Goal: Task Accomplishment & Management: Manage account settings

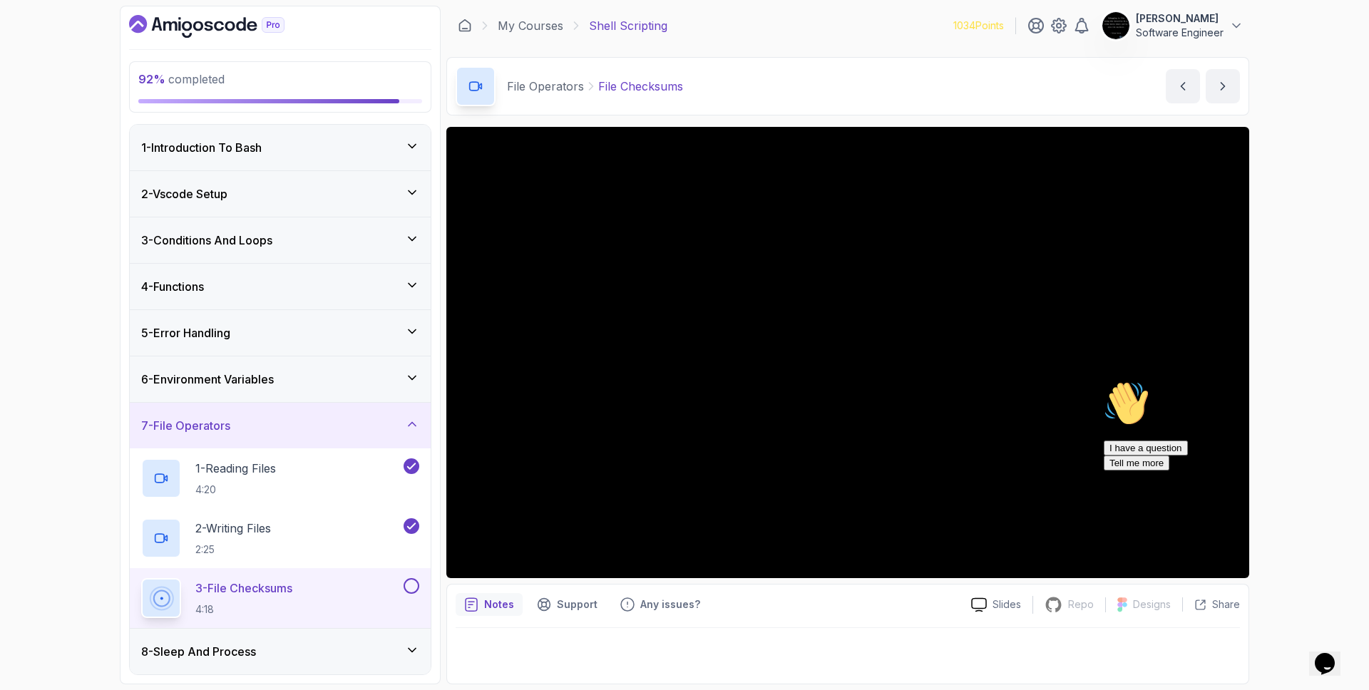
drag, startPoint x: 1238, startPoint y: 33, endPoint x: 1223, endPoint y: 33, distance: 15.0
click at [1238, 33] on button "[PERSON_NAME] Software Engineer" at bounding box center [1173, 25] width 142 height 29
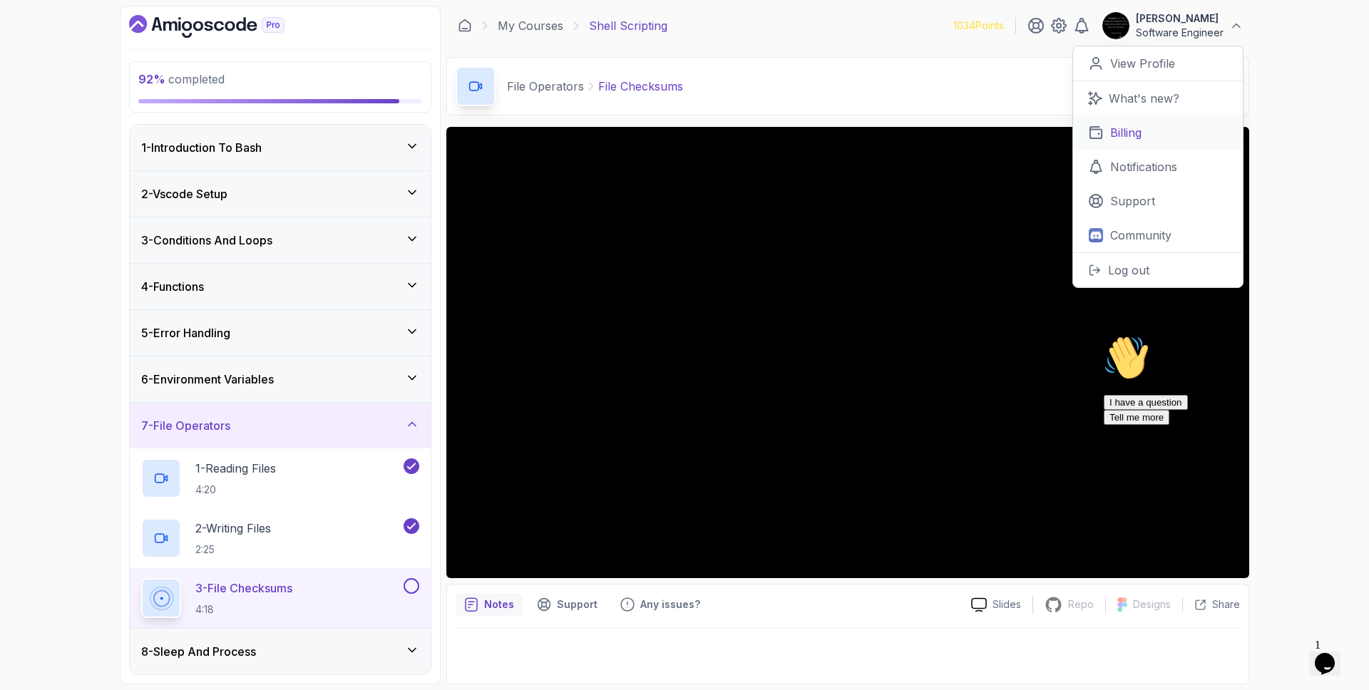
click at [1151, 135] on link "Billing" at bounding box center [1158, 133] width 170 height 34
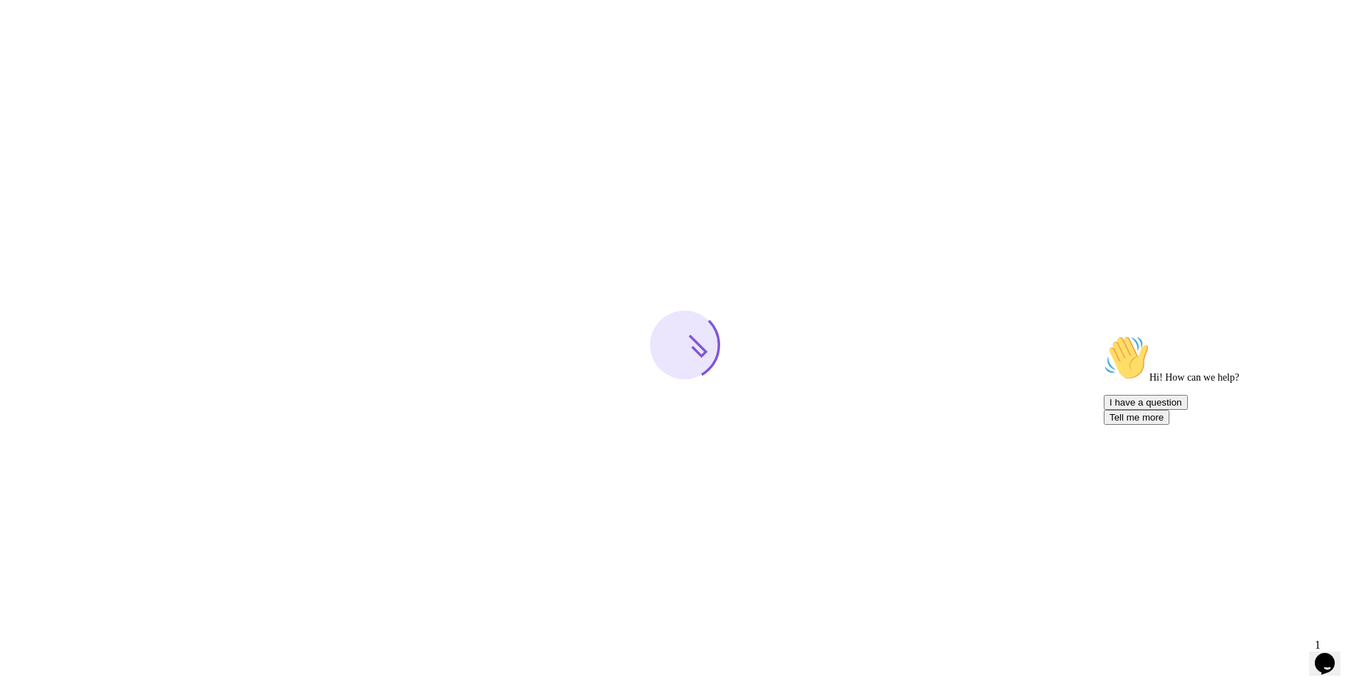
drag, startPoint x: 1343, startPoint y: 485, endPoint x: 2441, endPoint y: 845, distance: 1156.2
click at [1104, 335] on icon "Chat attention grabber" at bounding box center [1104, 335] width 0 height 0
click at [1286, 653] on icon "Close" at bounding box center [1286, 659] width 0 height 12
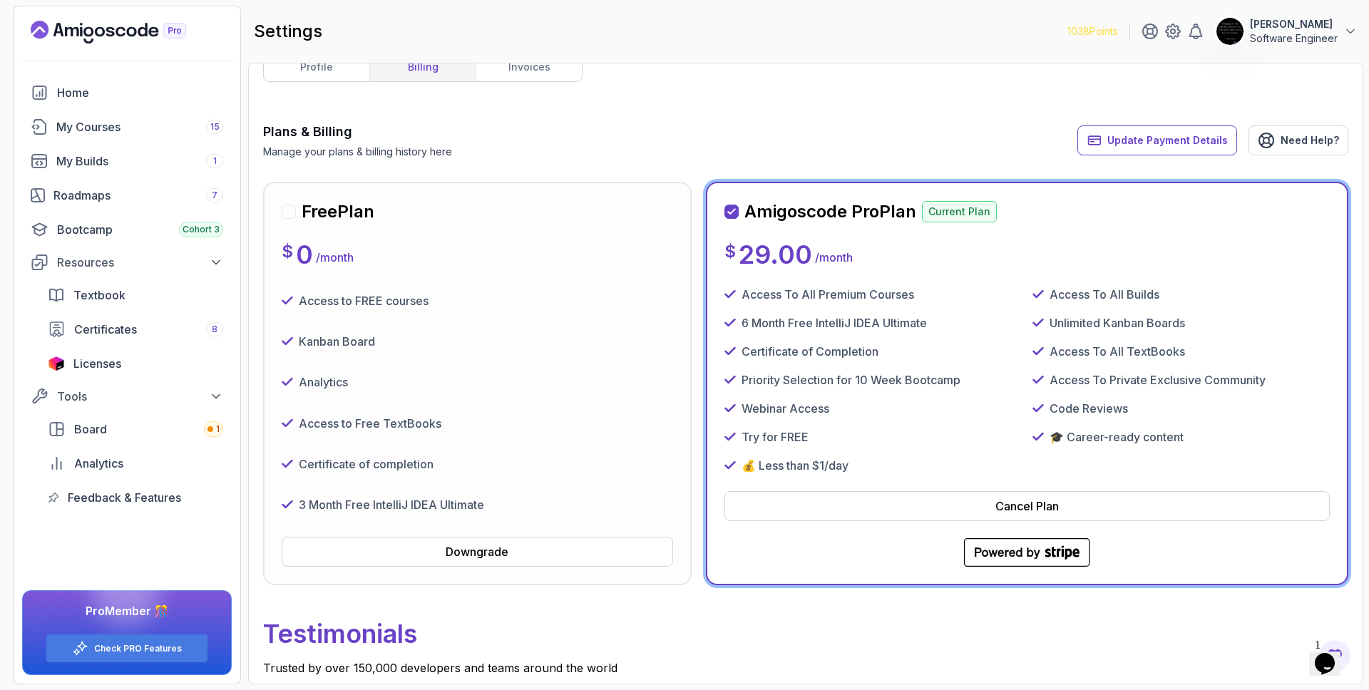
scroll to position [41, 0]
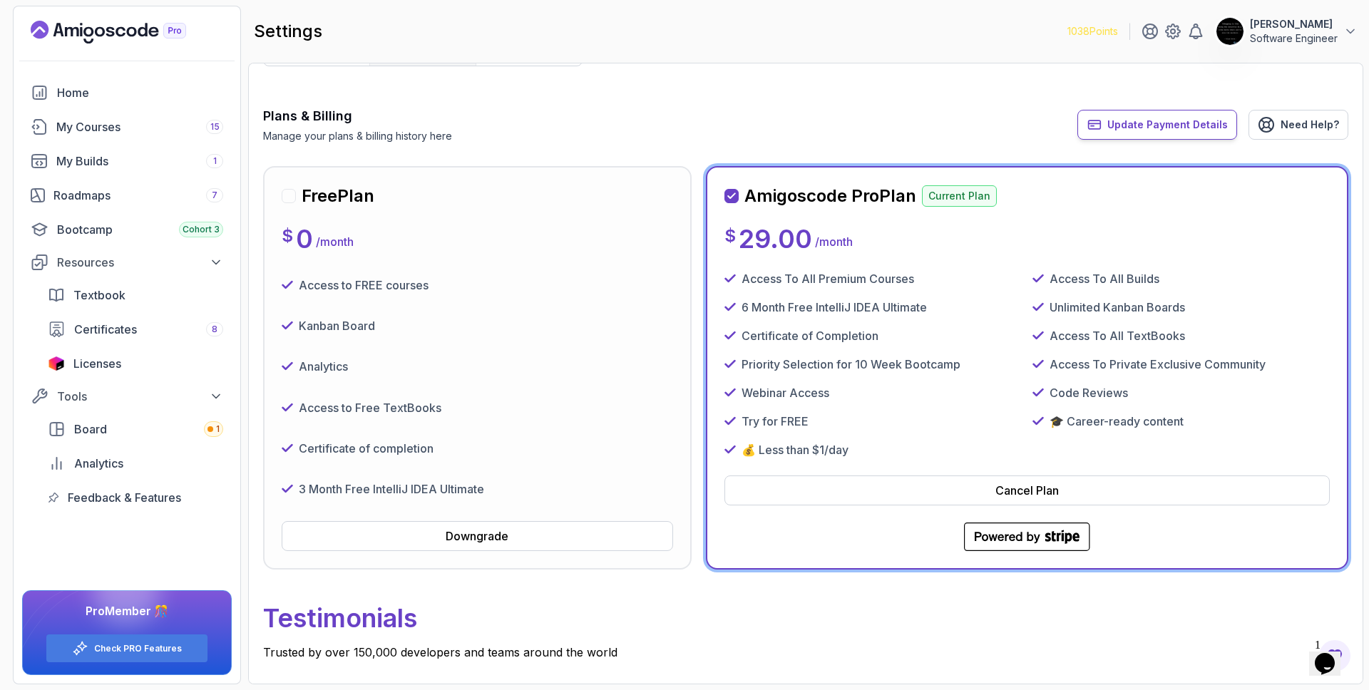
click at [1186, 125] on span "Update Payment Details" at bounding box center [1167, 125] width 120 height 14
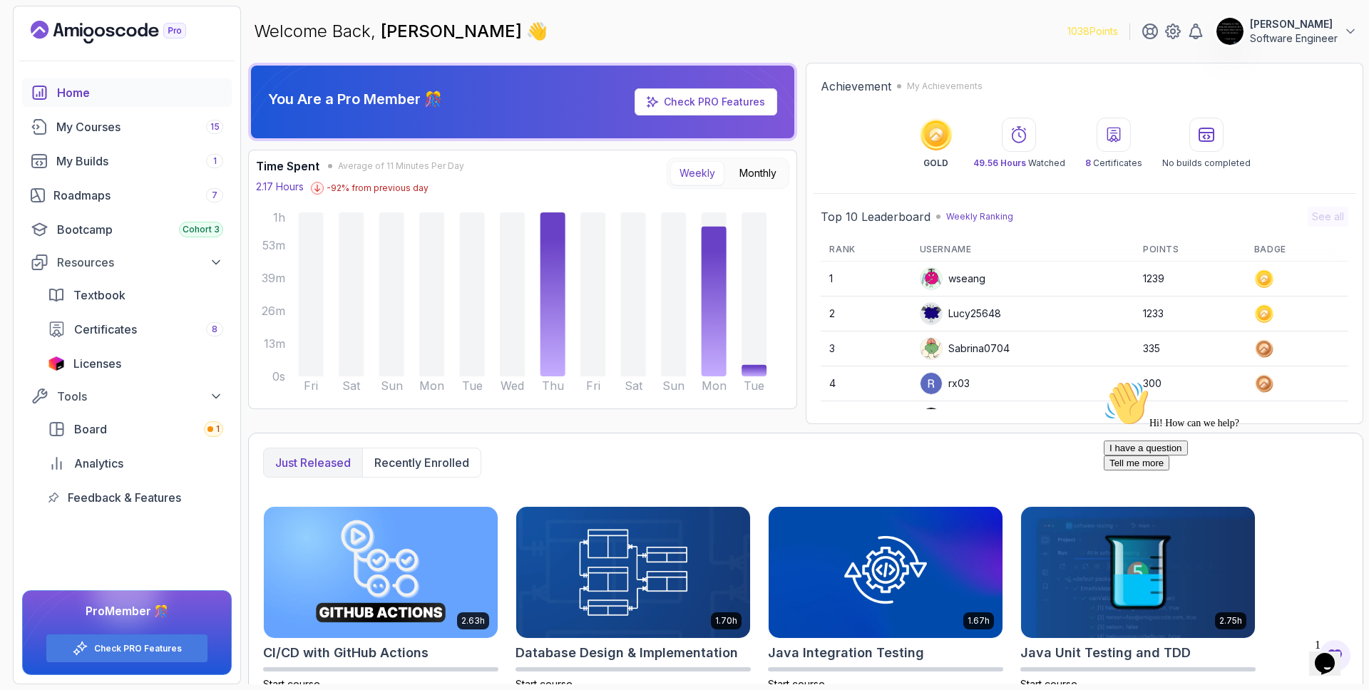
click at [1104, 381] on icon "Chat attention grabber" at bounding box center [1104, 381] width 0 height 0
click at [1149, 29] on icon at bounding box center [1150, 31] width 14 height 14
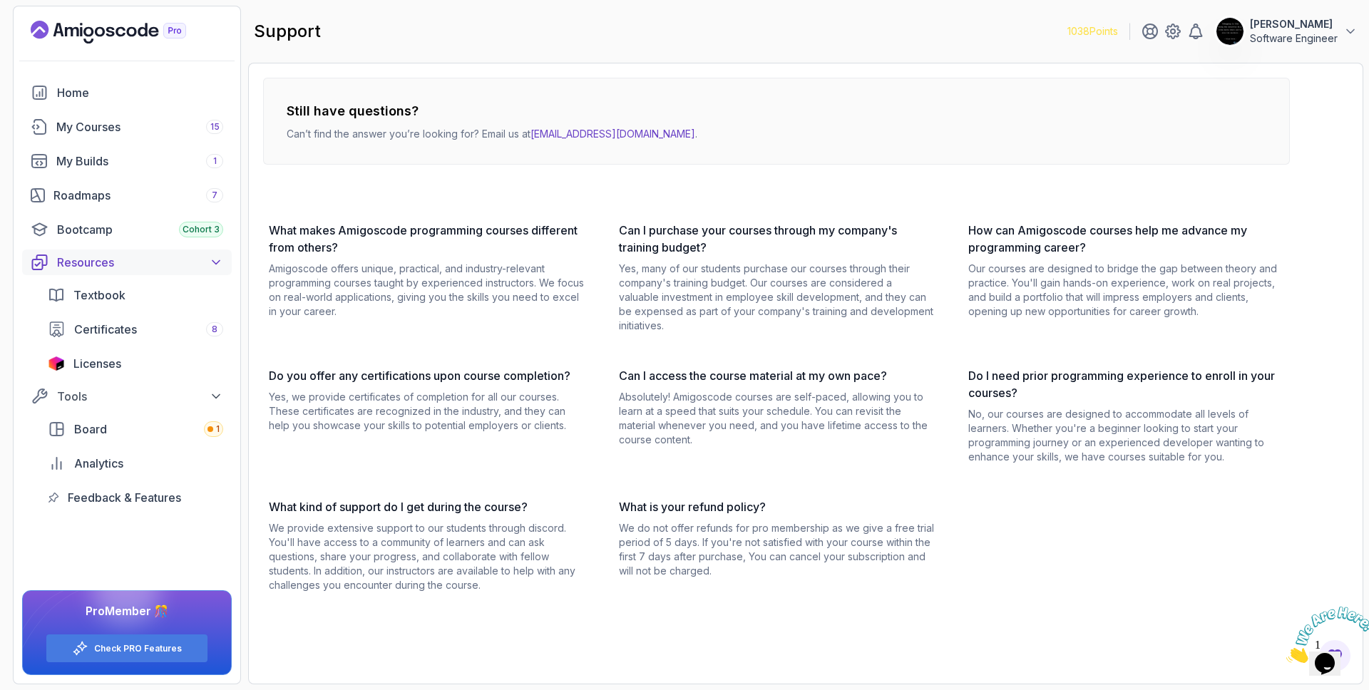
click at [213, 267] on icon at bounding box center [216, 262] width 14 height 14
click at [211, 294] on icon at bounding box center [216, 294] width 14 height 14
click at [1335, 650] on img at bounding box center [1330, 635] width 88 height 56
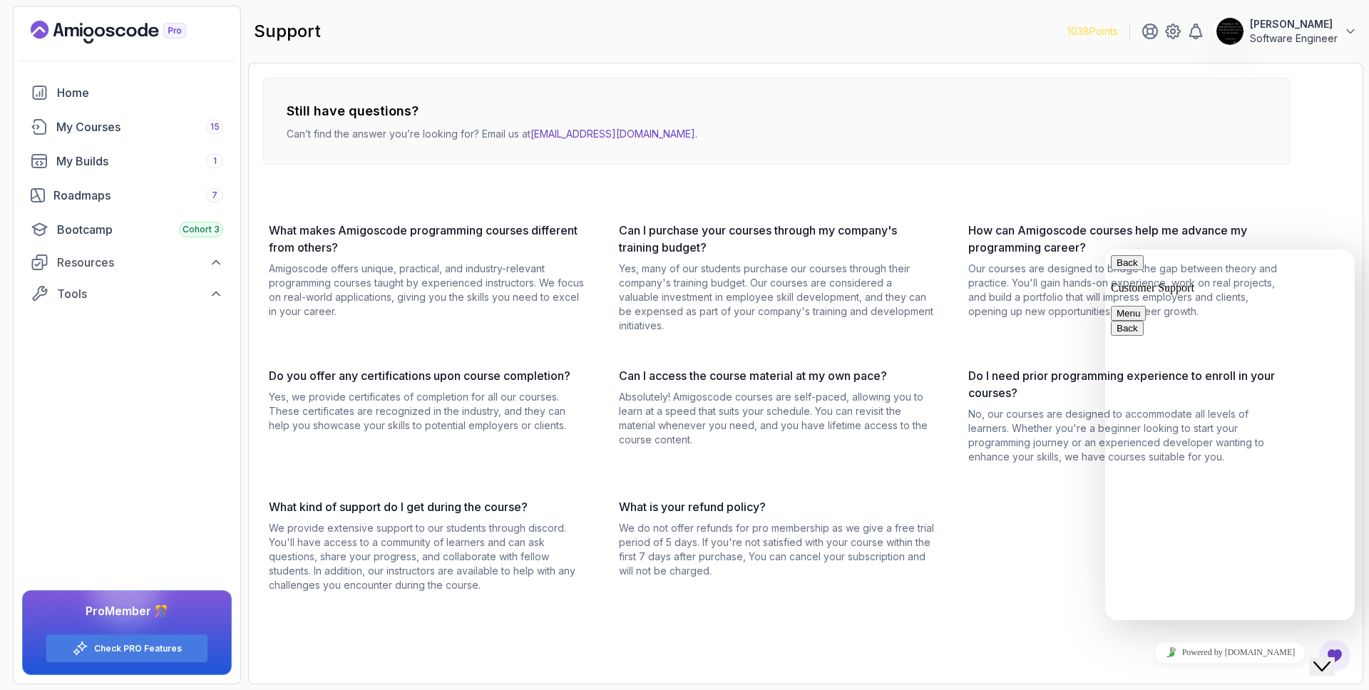
click at [1105, 250] on div "Rate this chat Insert emoji" at bounding box center [1105, 250] width 0 height 0
click at [1105, 250] on textarea at bounding box center [1105, 250] width 0 height 0
type textarea "Hi"
type textarea "M"
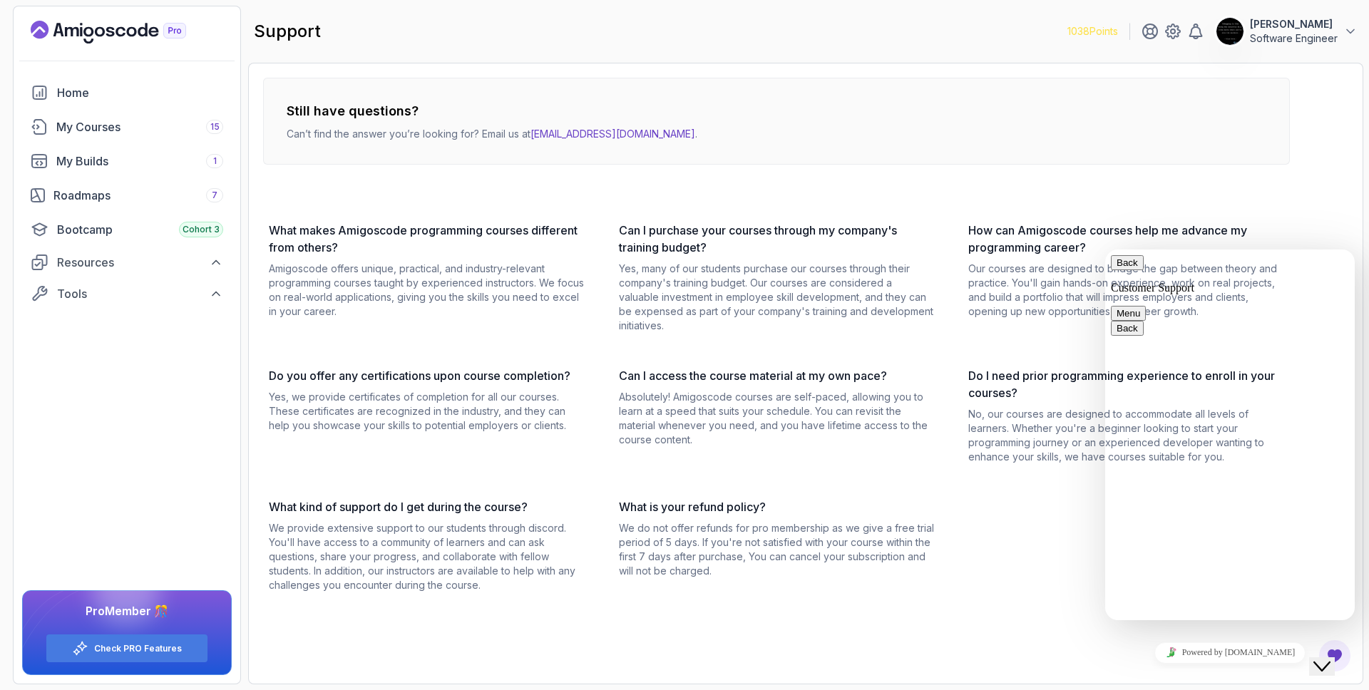
click at [1105, 250] on textarea "I paid in august 7 bu" at bounding box center [1105, 250] width 0 height 0
type textarea "I paid in august 7 but in the platform say that the renew is in august 119, a d…"
click at [1146, 306] on button "Menu" at bounding box center [1128, 313] width 35 height 15
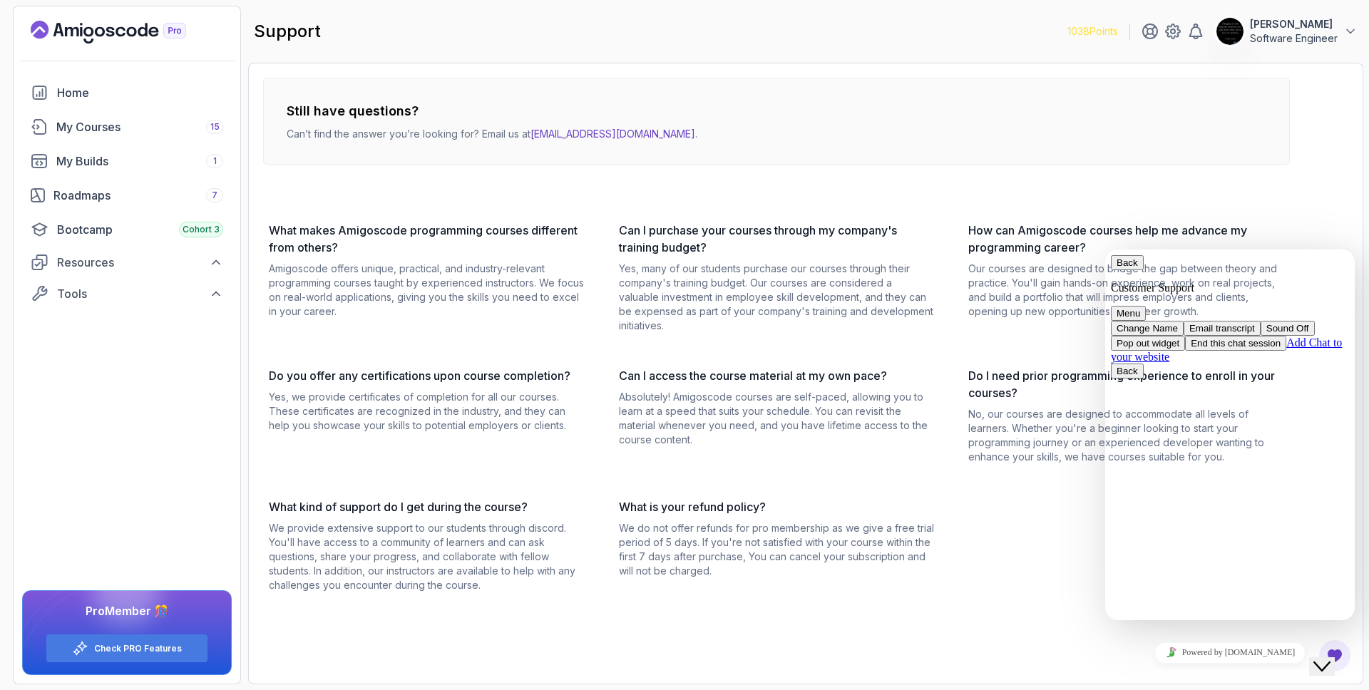
click at [1109, 193] on div "Still have questions? Can’t find the answer you’re looking for? Email us at hel…" at bounding box center [776, 335] width 1027 height 515
click at [1342, 156] on div "Still have questions? Can’t find the answer you’re looking for? Email us at hel…" at bounding box center [805, 335] width 1085 height 515
click at [1122, 270] on button "Back" at bounding box center [1127, 262] width 33 height 15
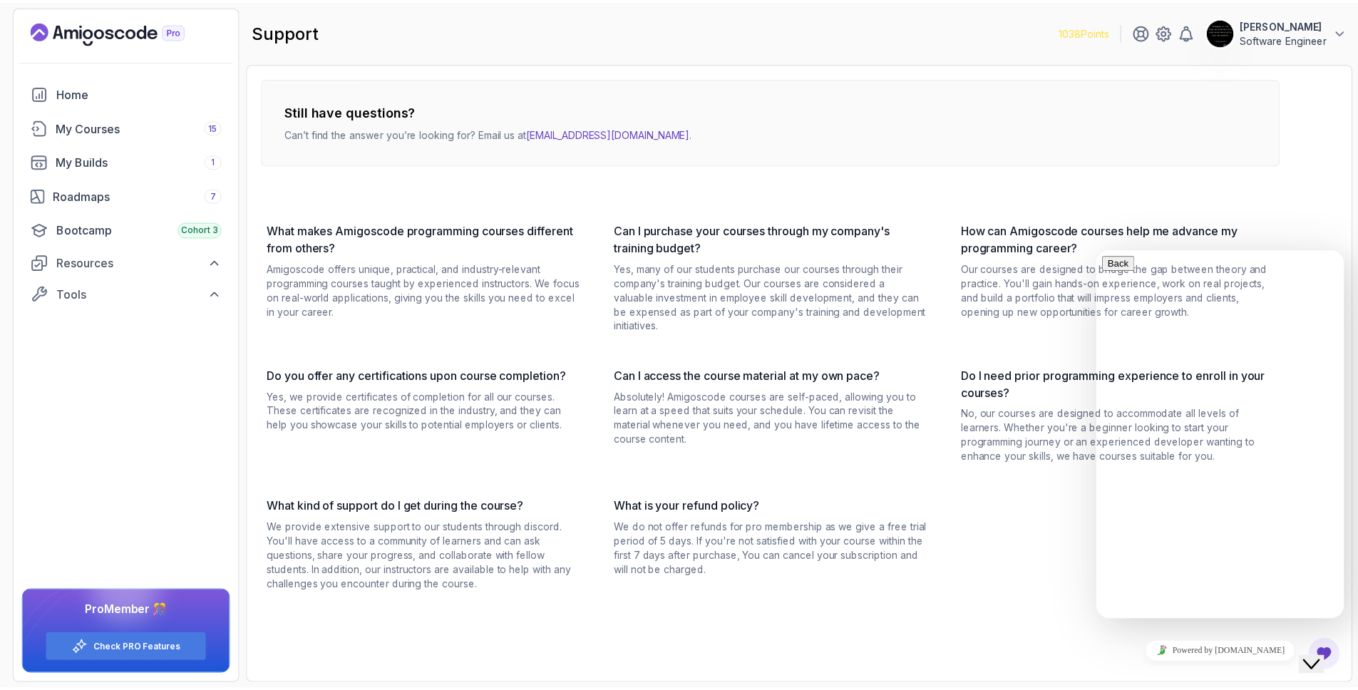
scroll to position [35, 0]
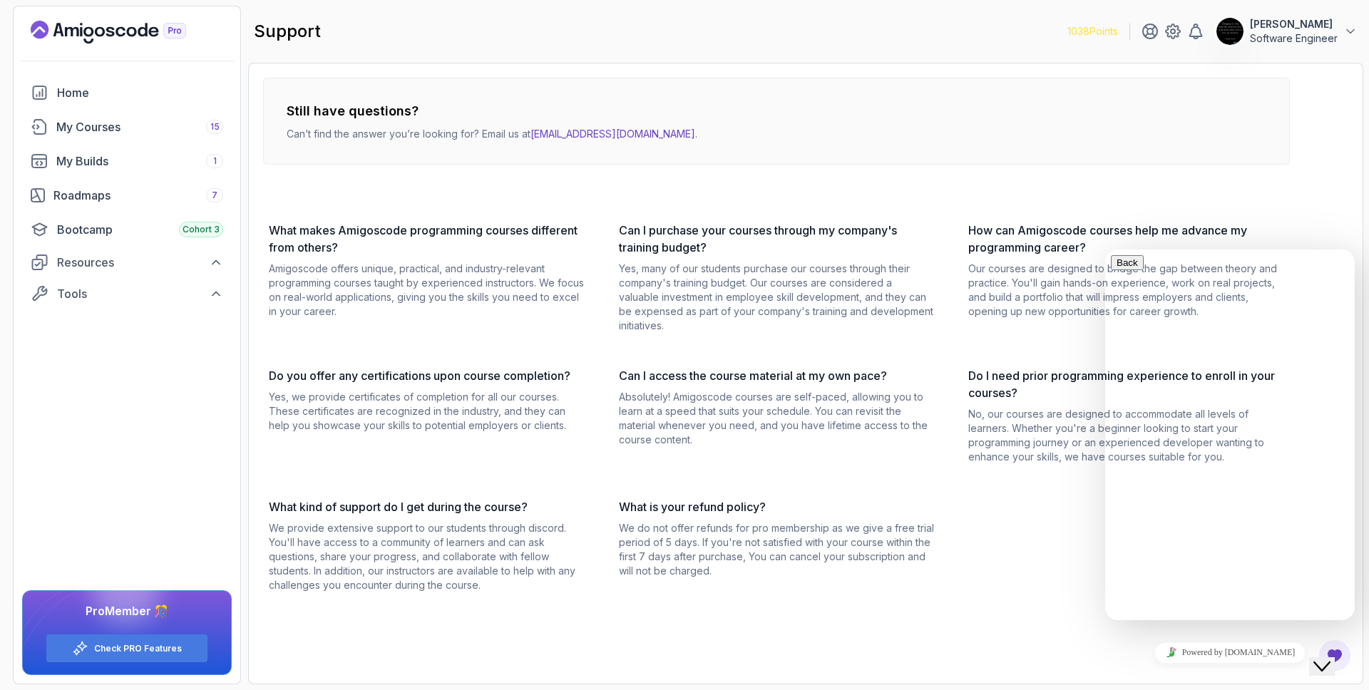
click at [984, 180] on div "Still have questions? Can’t find the answer you’re looking for? Email us at hel…" at bounding box center [776, 335] width 1027 height 515
click at [116, 132] on div "My Courses 15" at bounding box center [139, 126] width 167 height 17
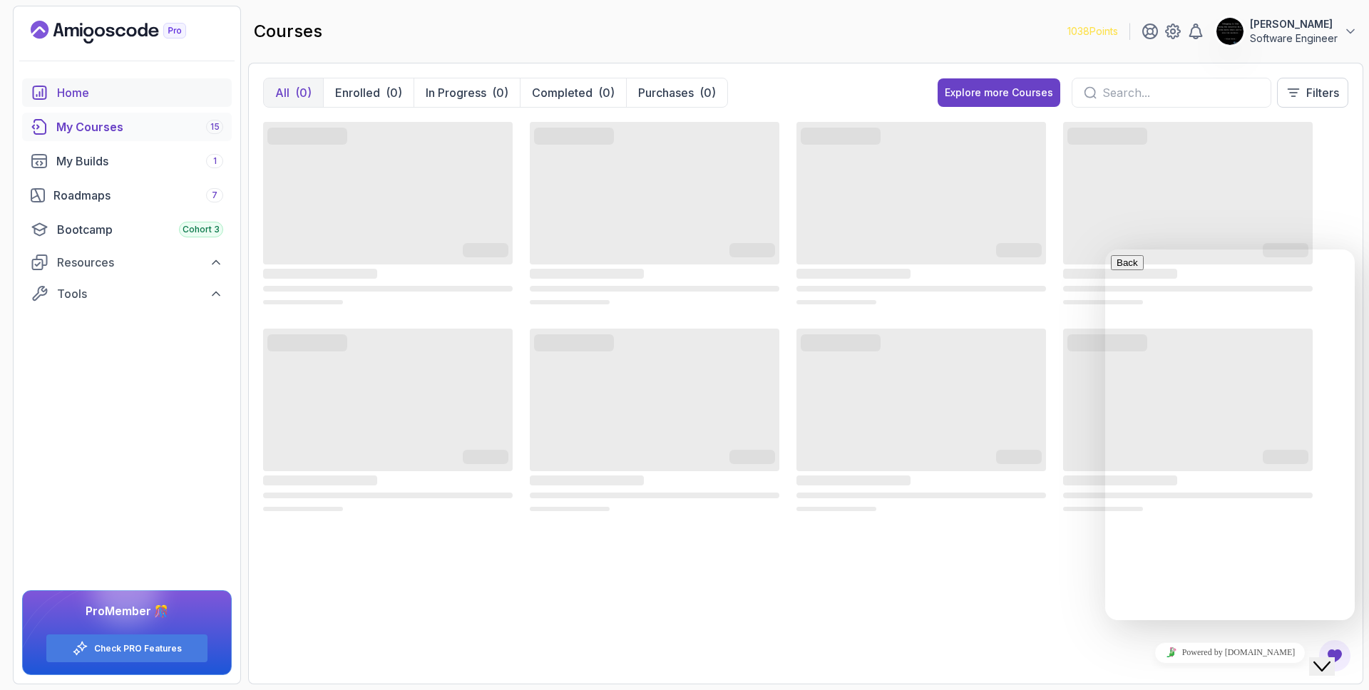
click at [96, 96] on div "Home" at bounding box center [140, 92] width 166 height 17
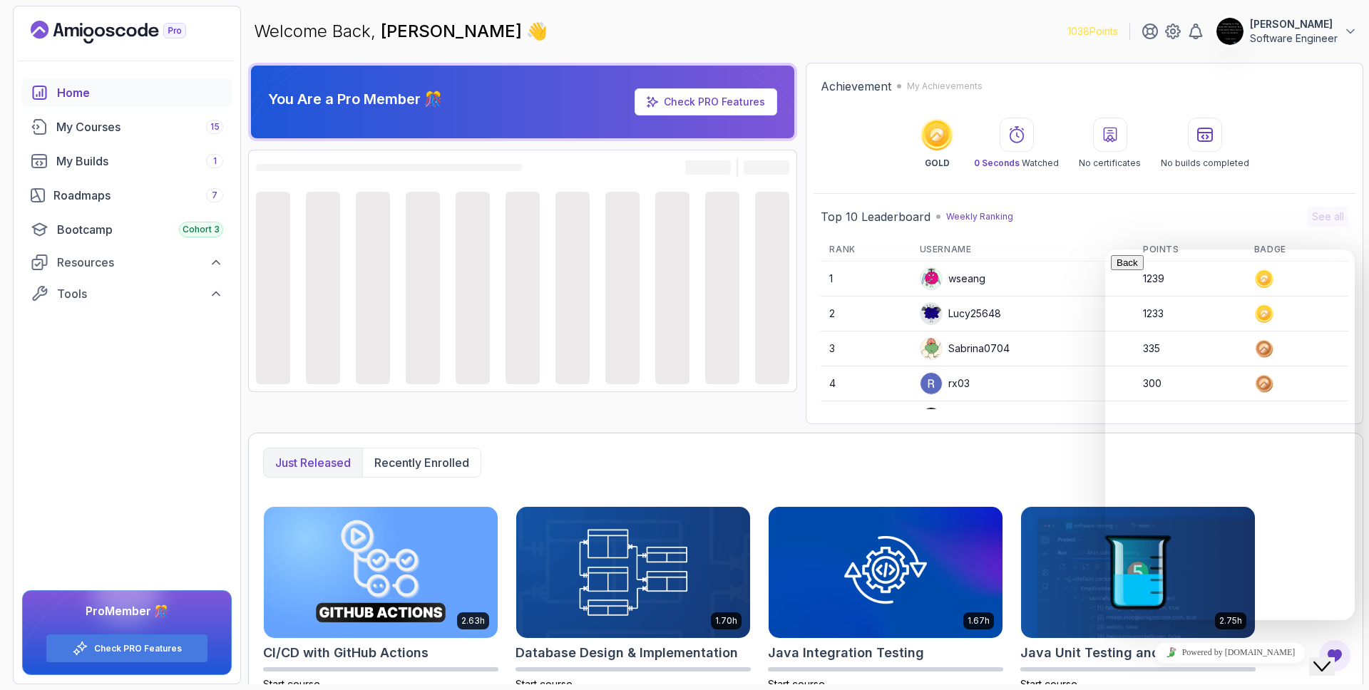
click at [108, 35] on icon "Landing page" at bounding box center [110, 32] width 9 height 10
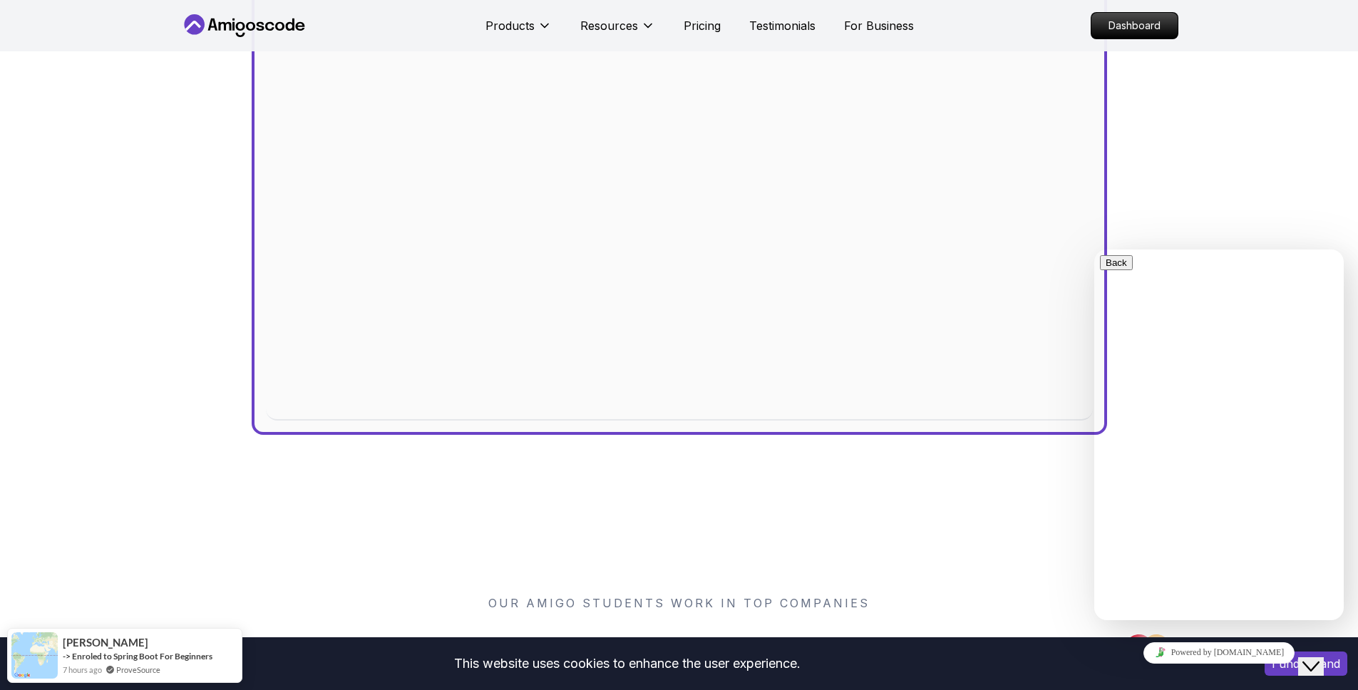
scroll to position [591, 0]
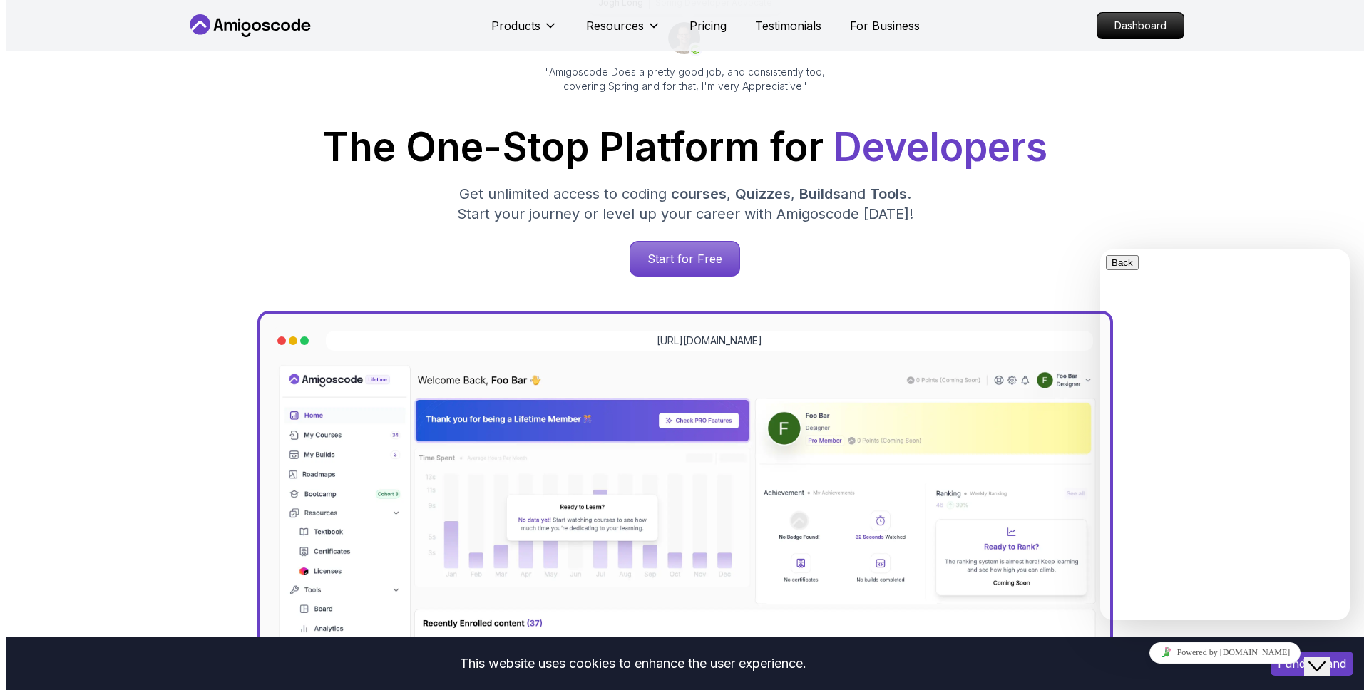
scroll to position [0, 0]
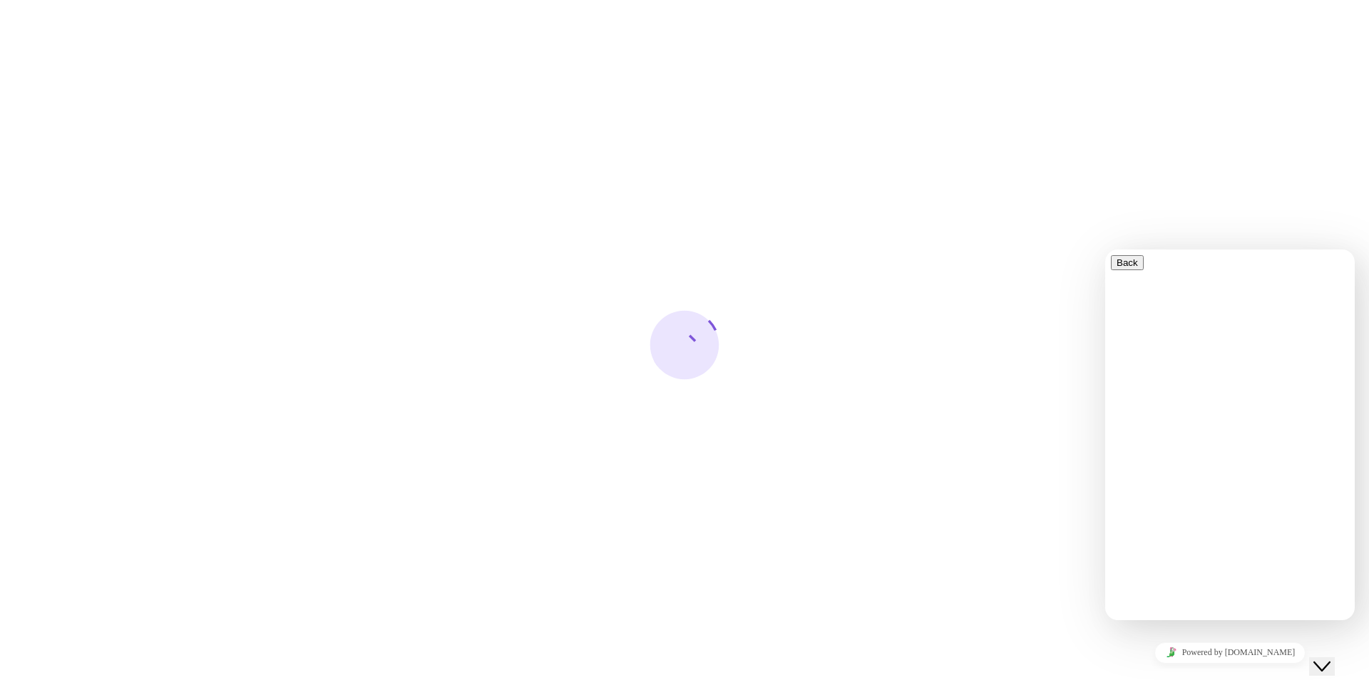
click at [1330, 657] on button "Close Chat This icon closes the chat window." at bounding box center [1322, 666] width 26 height 19
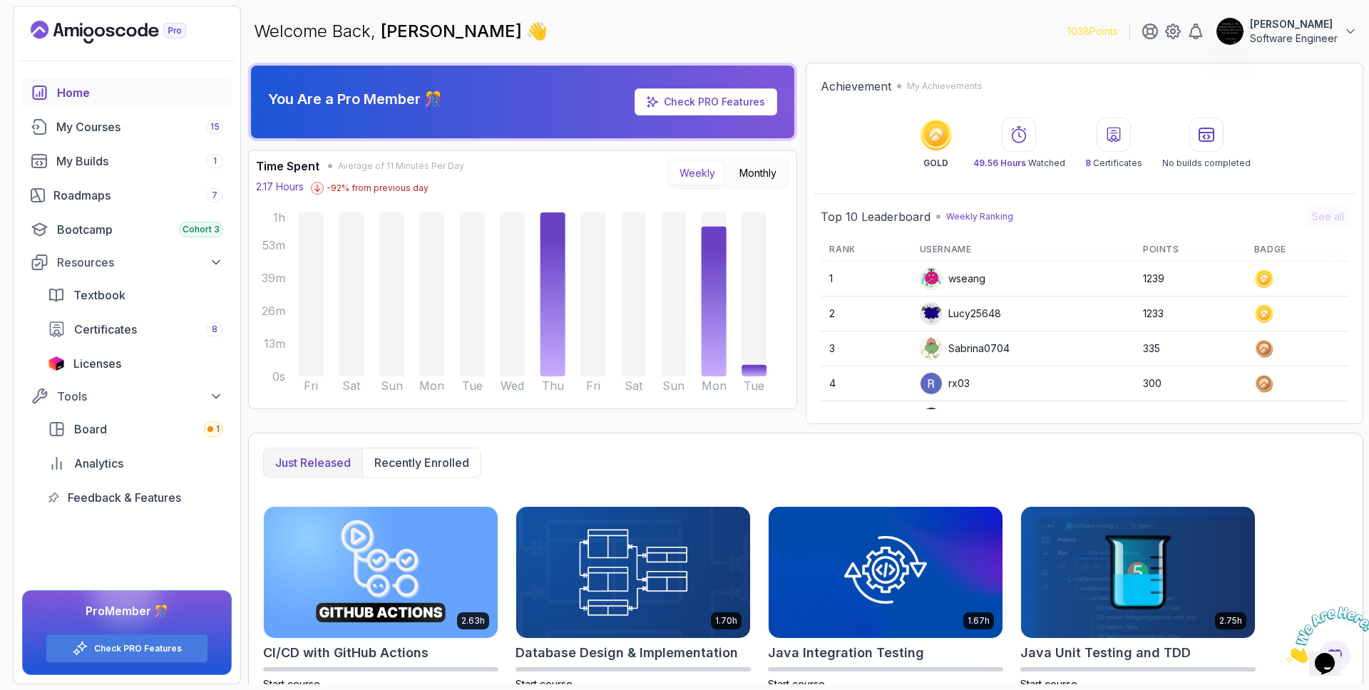
click at [1307, 20] on p "[PERSON_NAME]" at bounding box center [1294, 24] width 88 height 14
click at [1264, 146] on link "Billing" at bounding box center [1272, 138] width 170 height 34
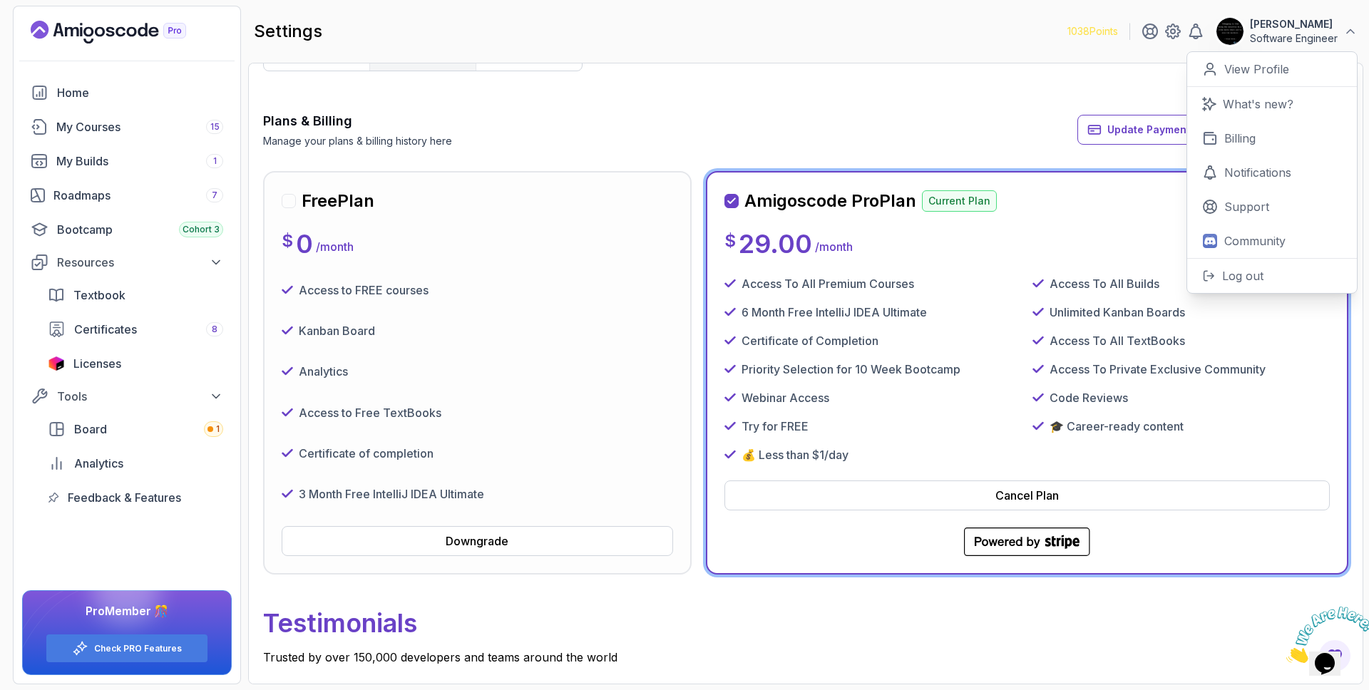
scroll to position [41, 0]
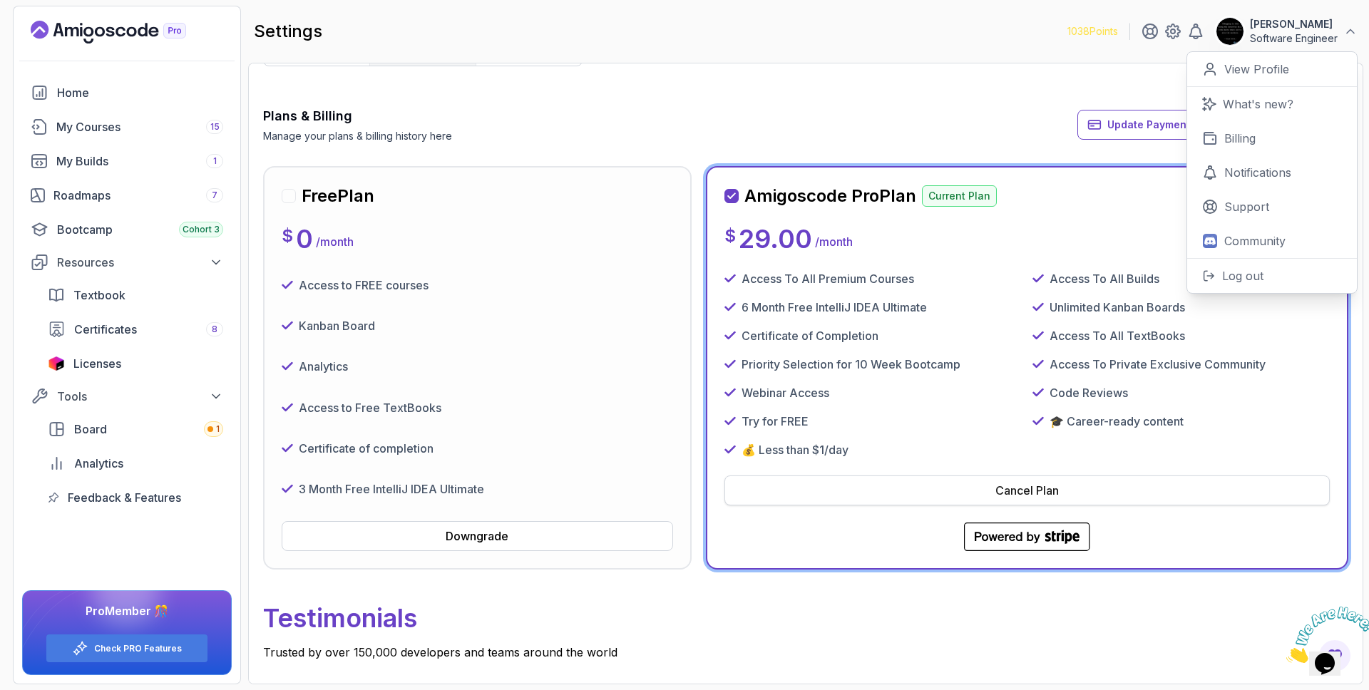
click at [1038, 493] on div "Cancel Plan" at bounding box center [1026, 490] width 63 height 17
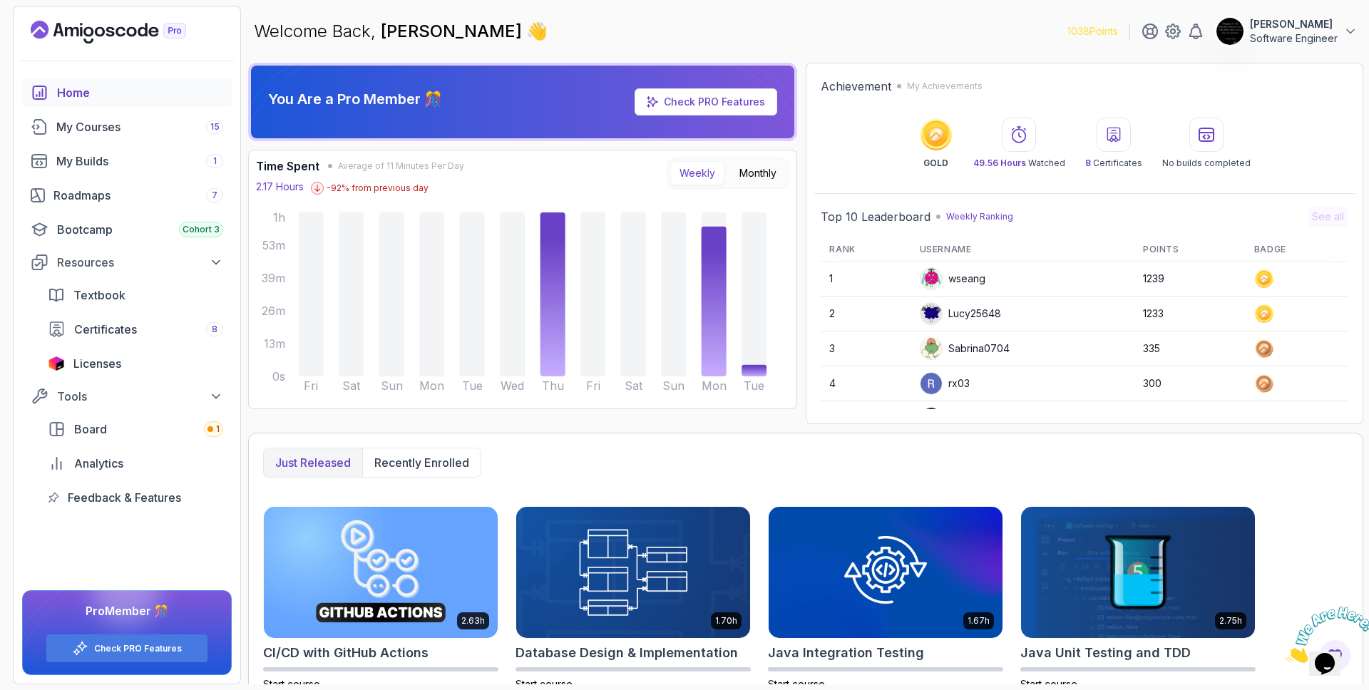
click at [1339, 36] on button "[PERSON_NAME] Software Engineer" at bounding box center [1287, 31] width 142 height 29
click at [1233, 140] on p "Billing" at bounding box center [1239, 138] width 31 height 17
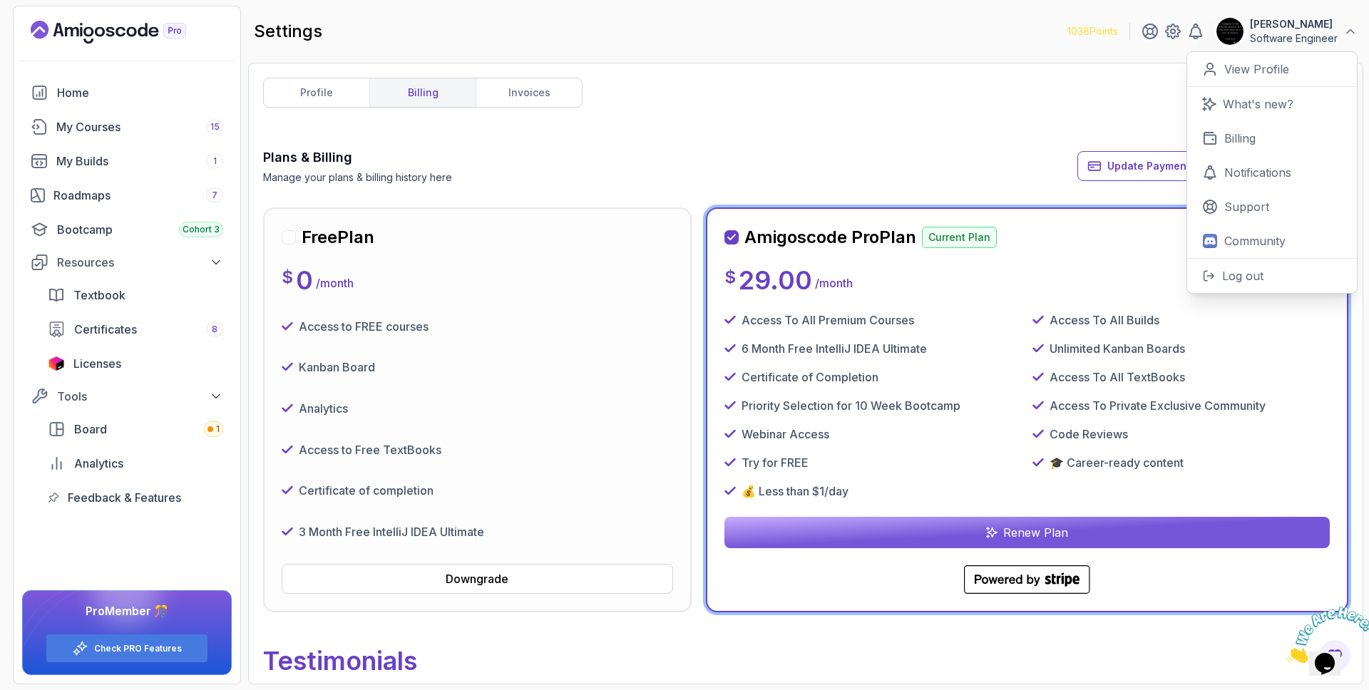
click at [944, 347] on div "6 Month Free IntelliJ IDEA Ultimate" at bounding box center [872, 348] width 297 height 17
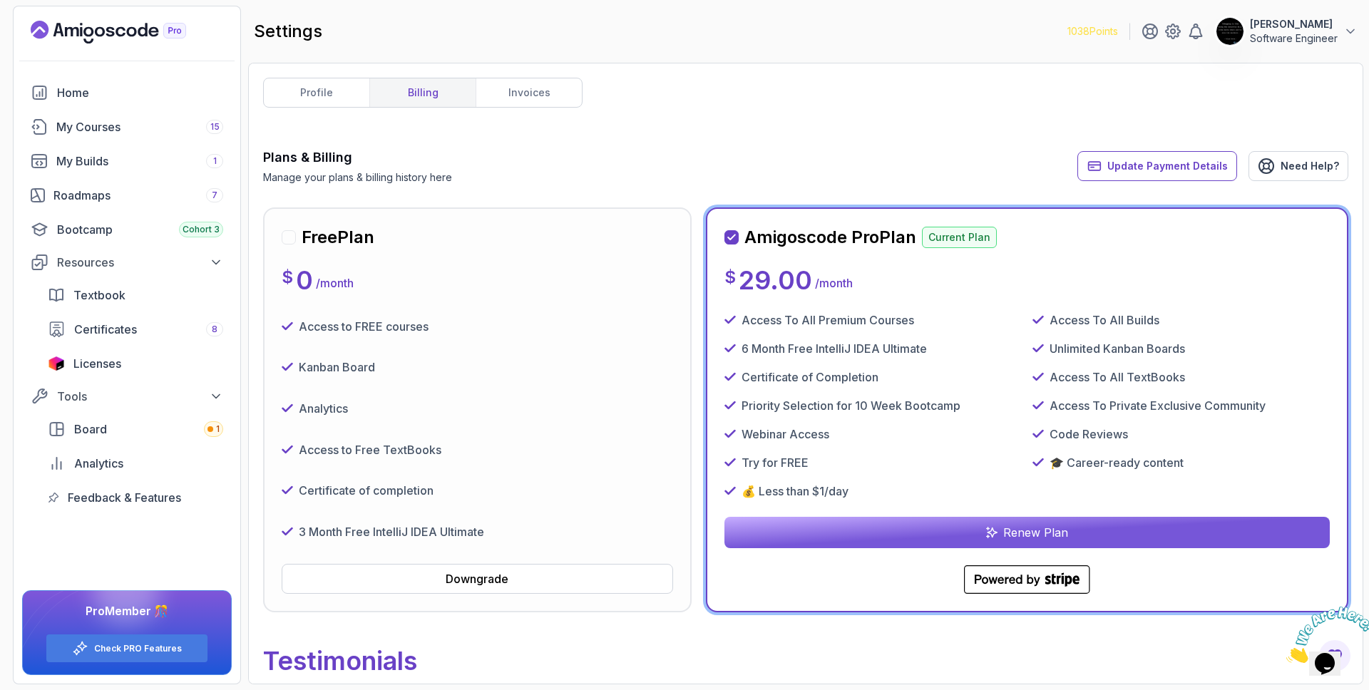
click at [1033, 545] on button "Renew Plan" at bounding box center [1026, 532] width 605 height 31
click at [1025, 520] on button "Renew Plan" at bounding box center [1026, 532] width 605 height 31
click at [1026, 535] on p "Renew Plan" at bounding box center [1035, 532] width 65 height 17
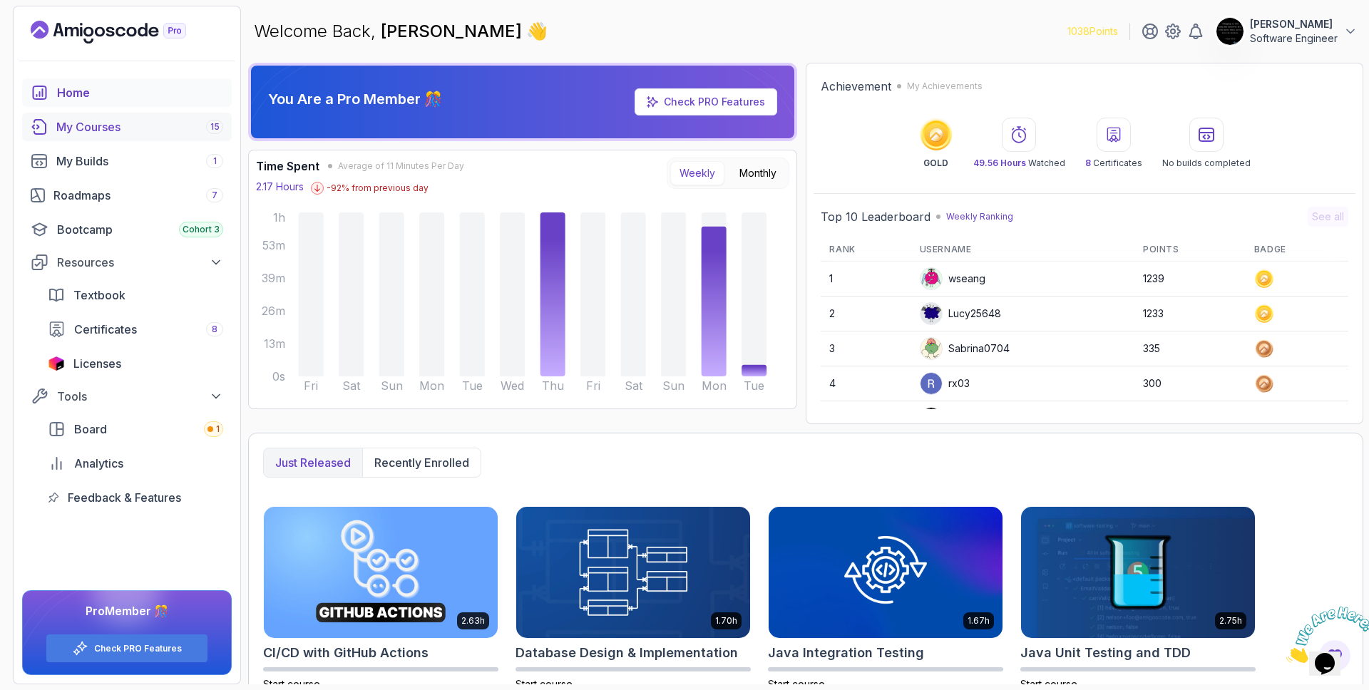
click at [123, 130] on div "My Courses 15" at bounding box center [139, 126] width 167 height 17
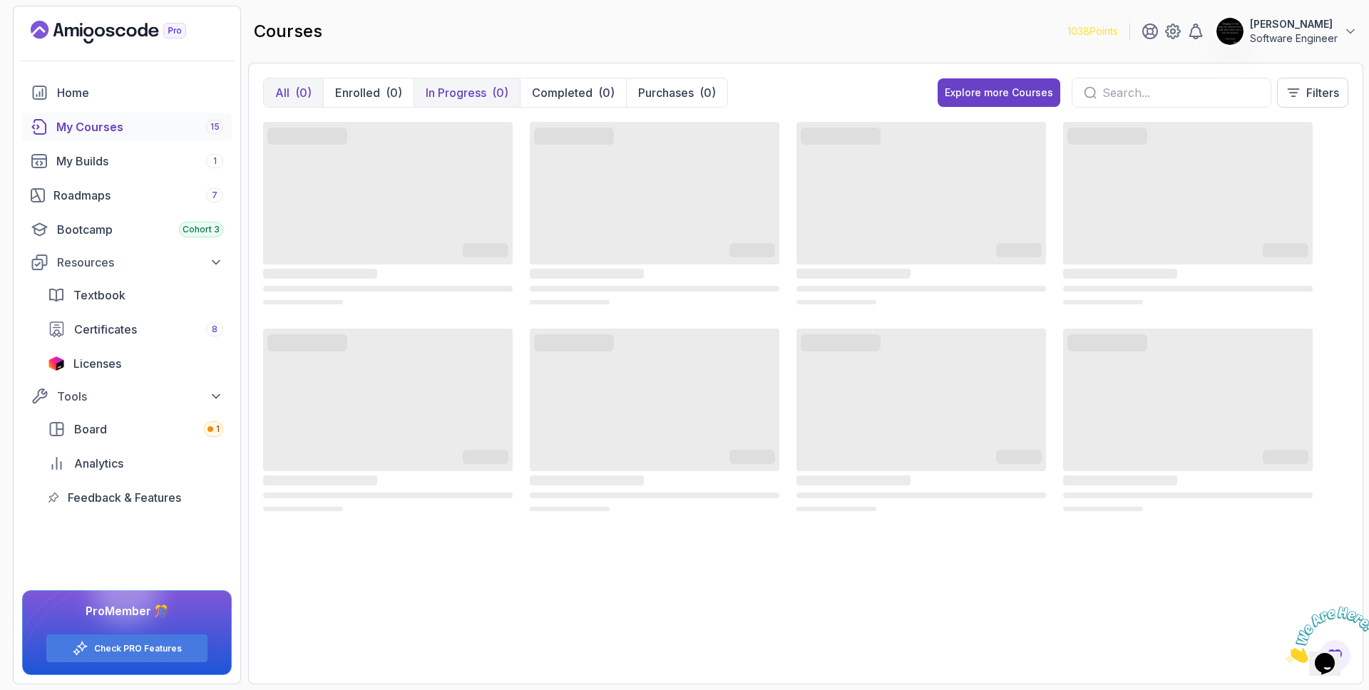
click at [451, 86] on p "In Progress" at bounding box center [456, 92] width 61 height 17
